Goal: Book appointment/travel/reservation

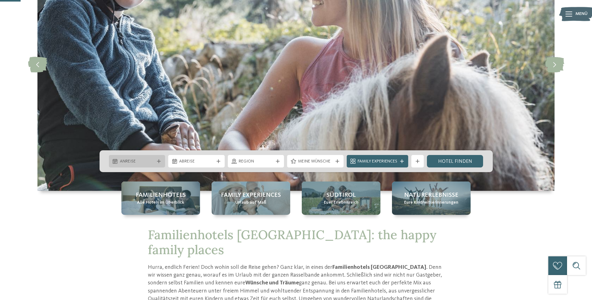
click at [157, 161] on icon at bounding box center [159, 162] width 4 height 4
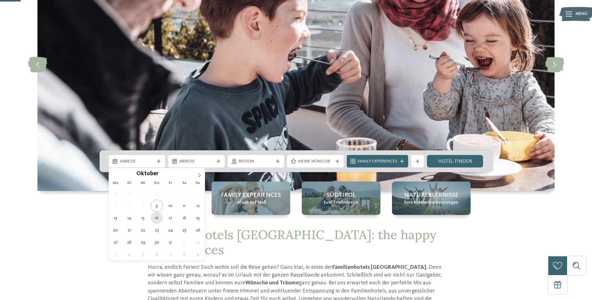
type div "[DATE]"
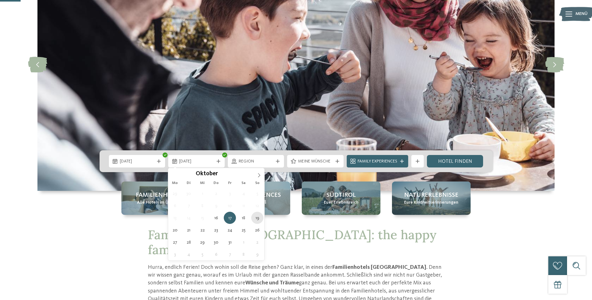
type div "[DATE]"
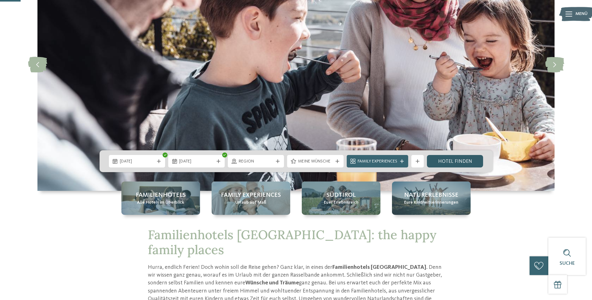
click at [451, 162] on link "Hotel finden" at bounding box center [455, 161] width 57 height 12
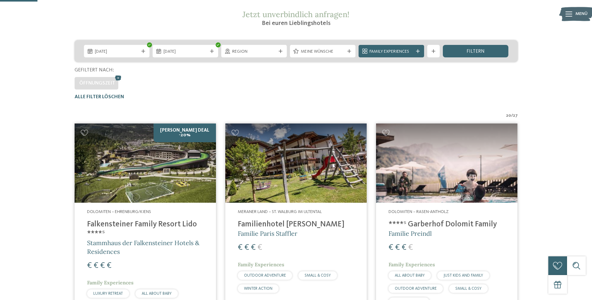
scroll to position [111, 0]
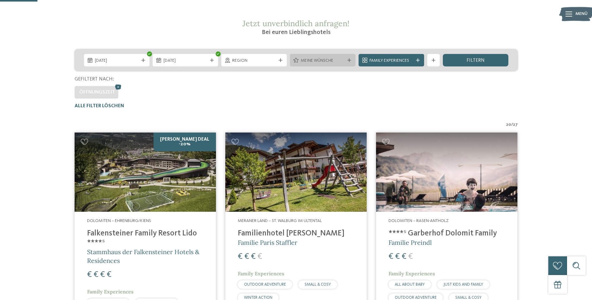
click at [336, 56] on div "Meine Wünsche" at bounding box center [323, 60] width 66 height 12
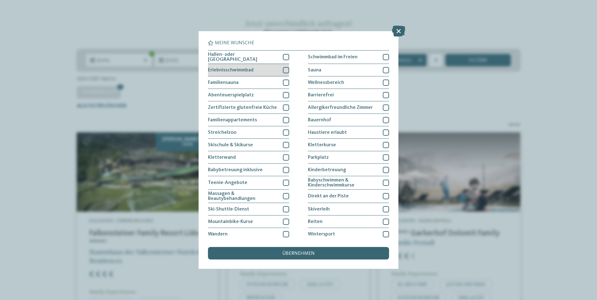
click at [287, 69] on div at bounding box center [286, 70] width 6 height 6
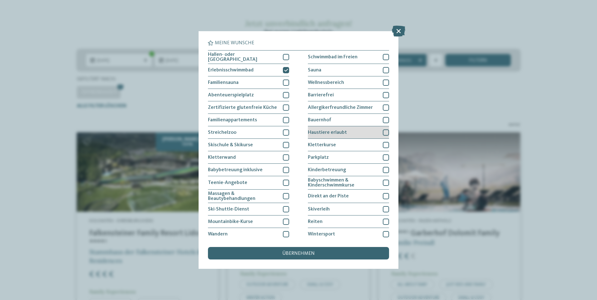
click at [383, 130] on div at bounding box center [386, 133] width 6 height 6
click at [302, 256] on span "übernehmen" at bounding box center [298, 253] width 32 height 5
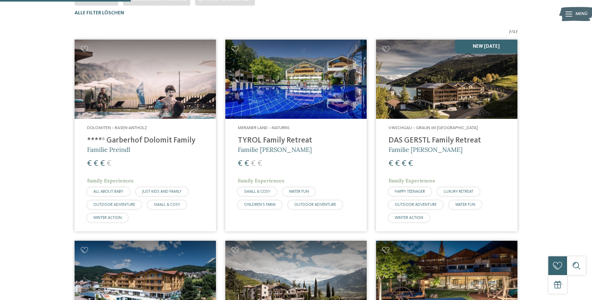
scroll to position [205, 0]
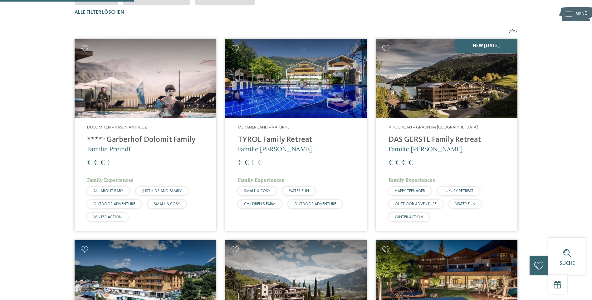
click at [266, 144] on h4 "TYROL Family Retreat" at bounding box center [296, 140] width 116 height 9
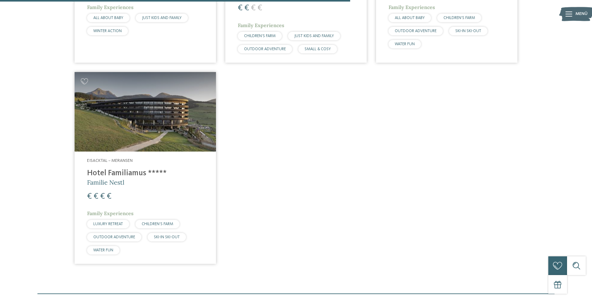
scroll to position [392, 0]
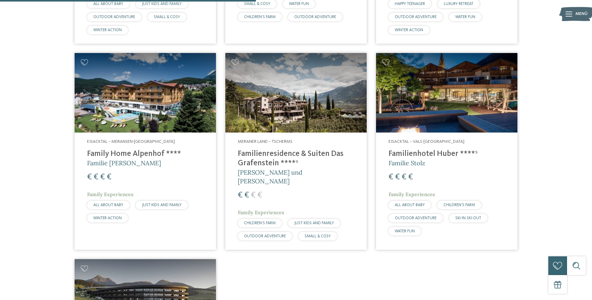
click at [303, 105] on img at bounding box center [295, 93] width 141 height 80
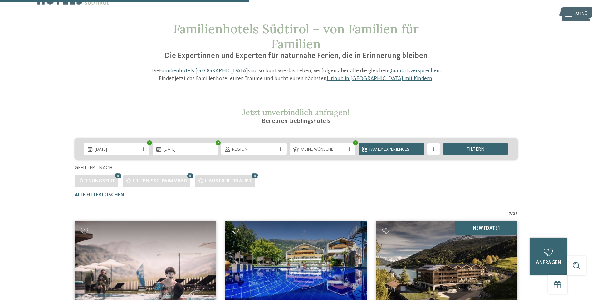
scroll to position [0, 0]
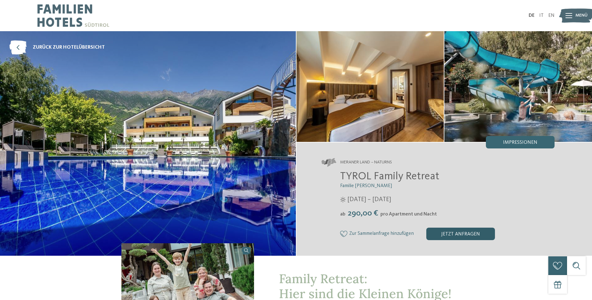
click at [444, 230] on div "jetzt anfragen" at bounding box center [461, 234] width 69 height 12
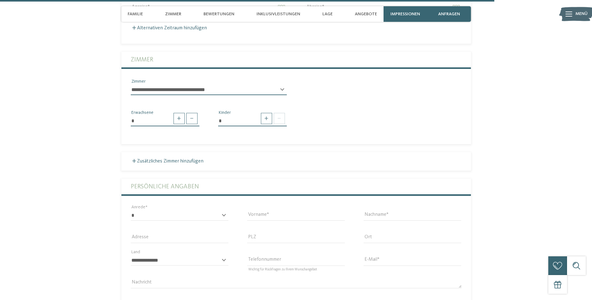
scroll to position [1817, 0]
